Goal: Information Seeking & Learning: Learn about a topic

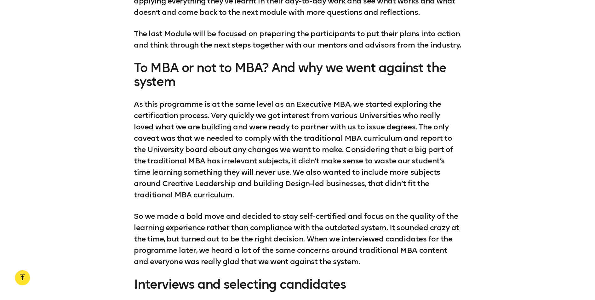
scroll to position [2363, 0]
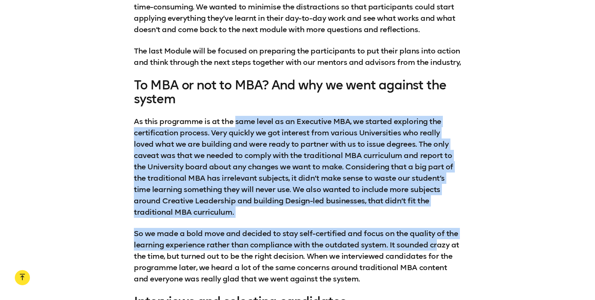
drag, startPoint x: 236, startPoint y: 120, endPoint x: 439, endPoint y: 238, distance: 234.9
click at [439, 238] on div "Every day of the programme consists of two 4-hour immersive sessions – one in t…" at bounding box center [298, 206] width 328 height 588
click at [284, 143] on p "As this programme is at the same level as an Executive MBA, we started explorin…" at bounding box center [298, 167] width 328 height 102
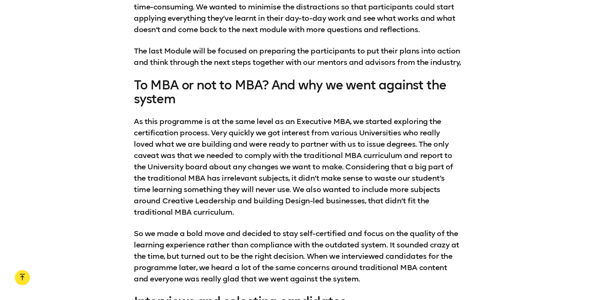
drag, startPoint x: 261, startPoint y: 128, endPoint x: 290, endPoint y: 137, distance: 29.9
click at [289, 139] on p "As this programme is at the same level as an Executive MBA, we started explorin…" at bounding box center [298, 167] width 328 height 102
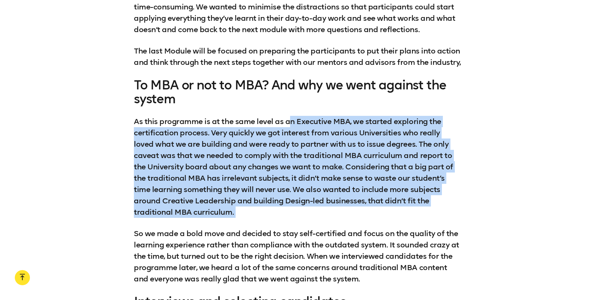
drag, startPoint x: 291, startPoint y: 119, endPoint x: 310, endPoint y: 223, distance: 105.4
click at [310, 223] on div "Every day of the programme consists of two 4-hour immersive sessions – one in t…" at bounding box center [298, 206] width 328 height 588
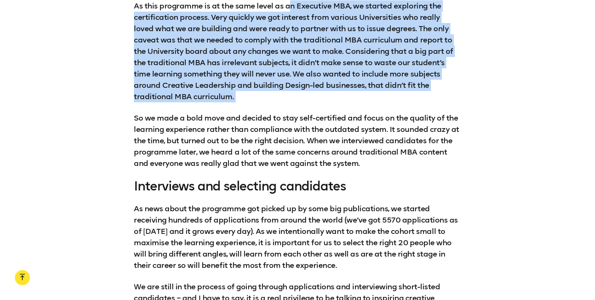
scroll to position [2479, 0]
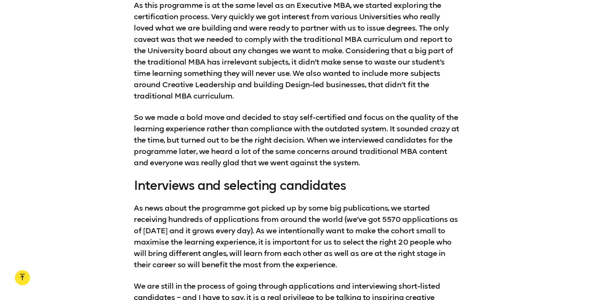
click at [154, 112] on p "So we made a bold move and decided to stay self-certified and focus on the qual…" at bounding box center [298, 140] width 328 height 57
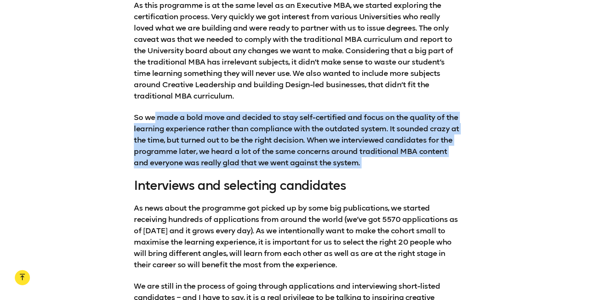
drag, startPoint x: 154, startPoint y: 108, endPoint x: 426, endPoint y: 164, distance: 277.7
click at [426, 164] on p "So we made a bold move and decided to stay self-certified and focus on the qual…" at bounding box center [298, 140] width 328 height 57
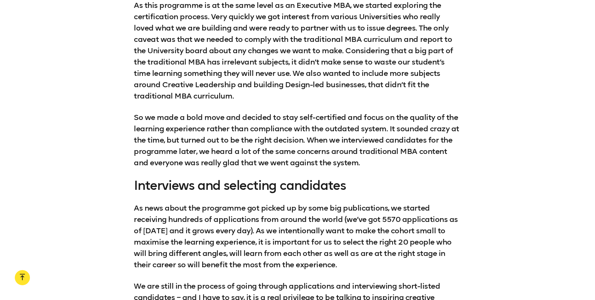
click at [306, 133] on p "So we made a bold move and decided to stay self-certified and focus on the qual…" at bounding box center [298, 140] width 328 height 57
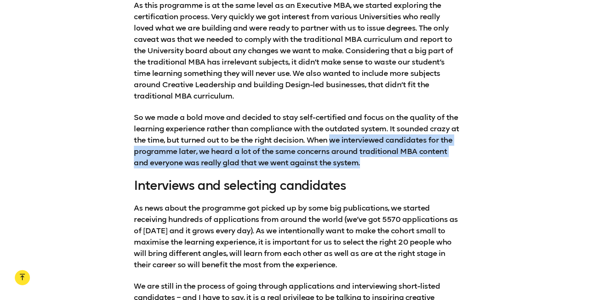
drag, startPoint x: 355, startPoint y: 134, endPoint x: 411, endPoint y: 156, distance: 60.6
click at [411, 156] on p "So we made a bold move and decided to stay self-certified and focus on the qual…" at bounding box center [298, 140] width 328 height 57
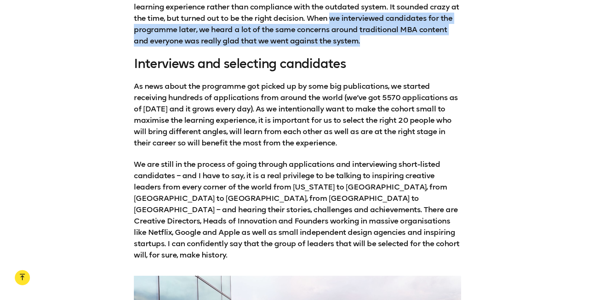
scroll to position [2606, 0]
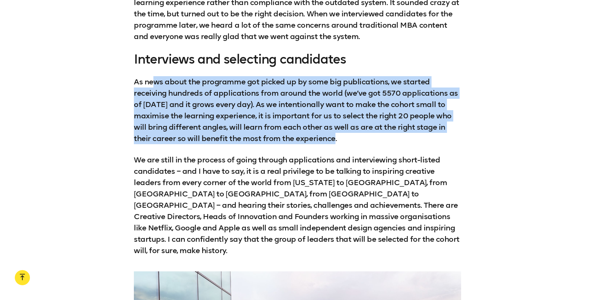
drag, startPoint x: 157, startPoint y: 75, endPoint x: 350, endPoint y: 133, distance: 201.3
click at [350, 133] on p "As news about the programme got picked up by some big publications, we started …" at bounding box center [298, 110] width 328 height 68
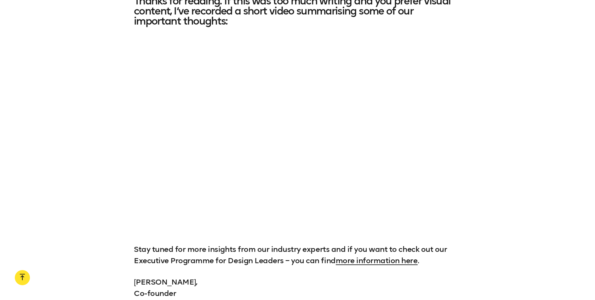
scroll to position [3163, 0]
